Goal: Navigation & Orientation: Go to known website

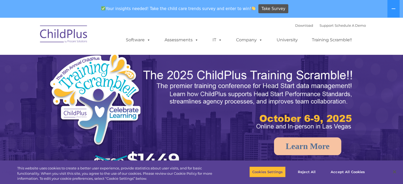
select select "MEDIUM"
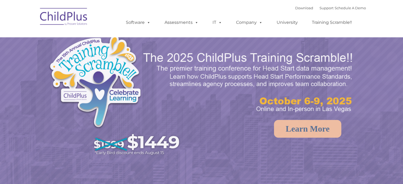
select select "MEDIUM"
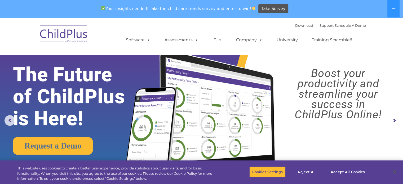
click at [76, 32] on img at bounding box center [63, 35] width 53 height 26
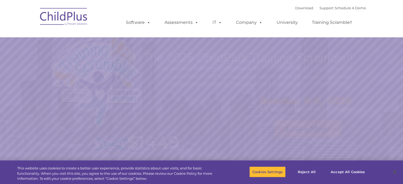
select select "MEDIUM"
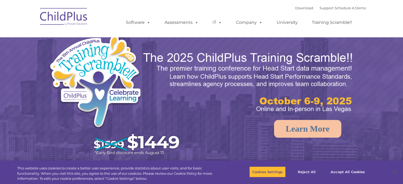
select select "MEDIUM"
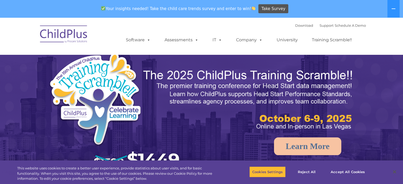
click at [57, 22] on img at bounding box center [63, 35] width 53 height 26
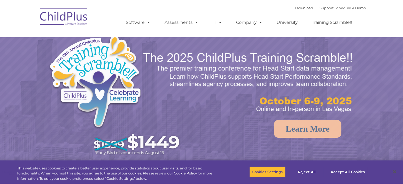
select select "MEDIUM"
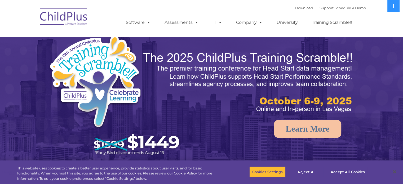
click at [61, 22] on img at bounding box center [63, 17] width 53 height 26
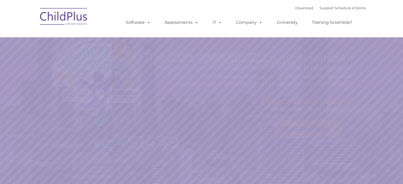
select select "MEDIUM"
